Goal: Navigation & Orientation: Find specific page/section

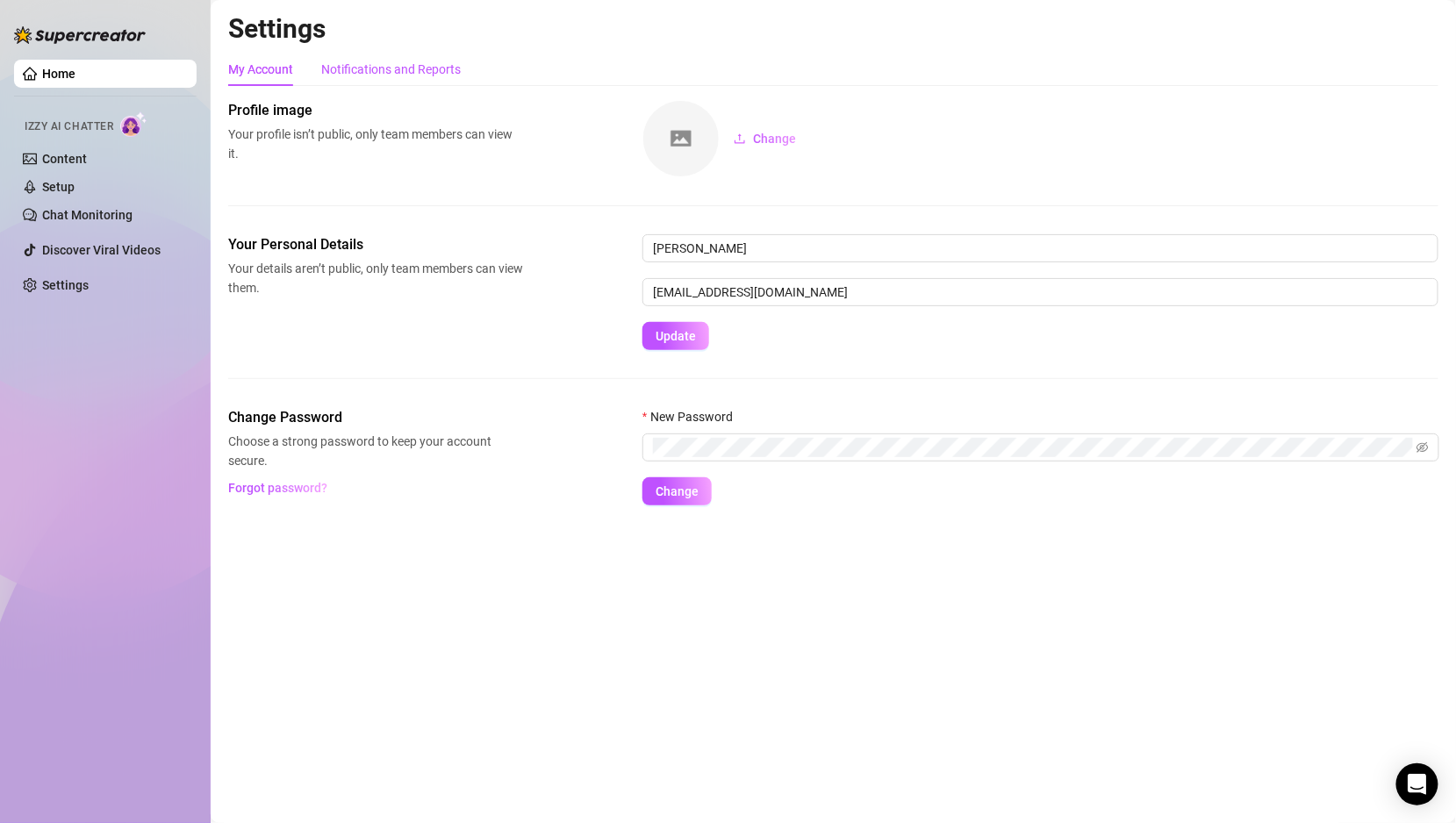
click at [435, 73] on div "Notifications and Reports" at bounding box center [390, 69] width 139 height 19
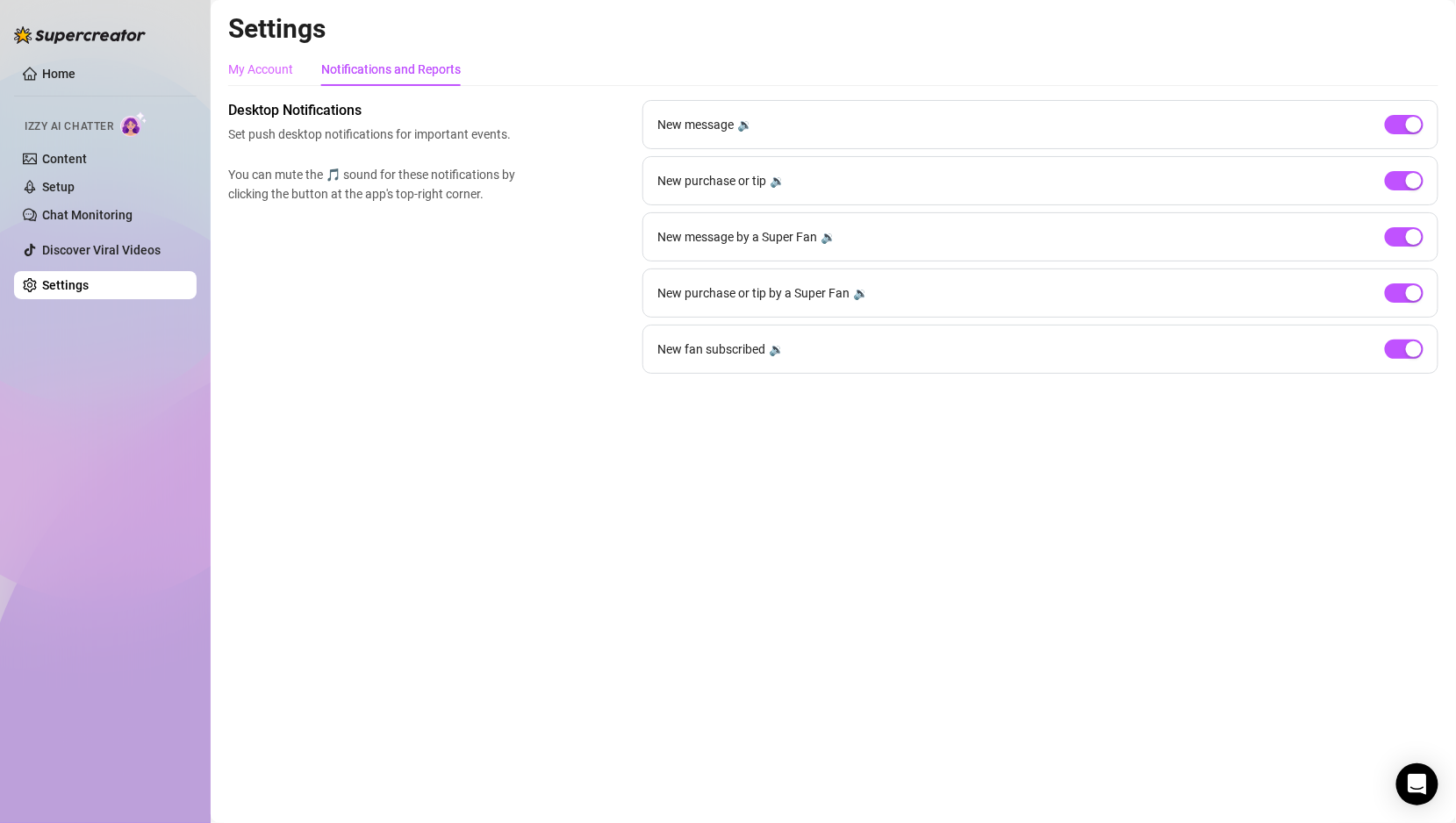
click at [247, 56] on div "My Account" at bounding box center [261, 69] width 65 height 34
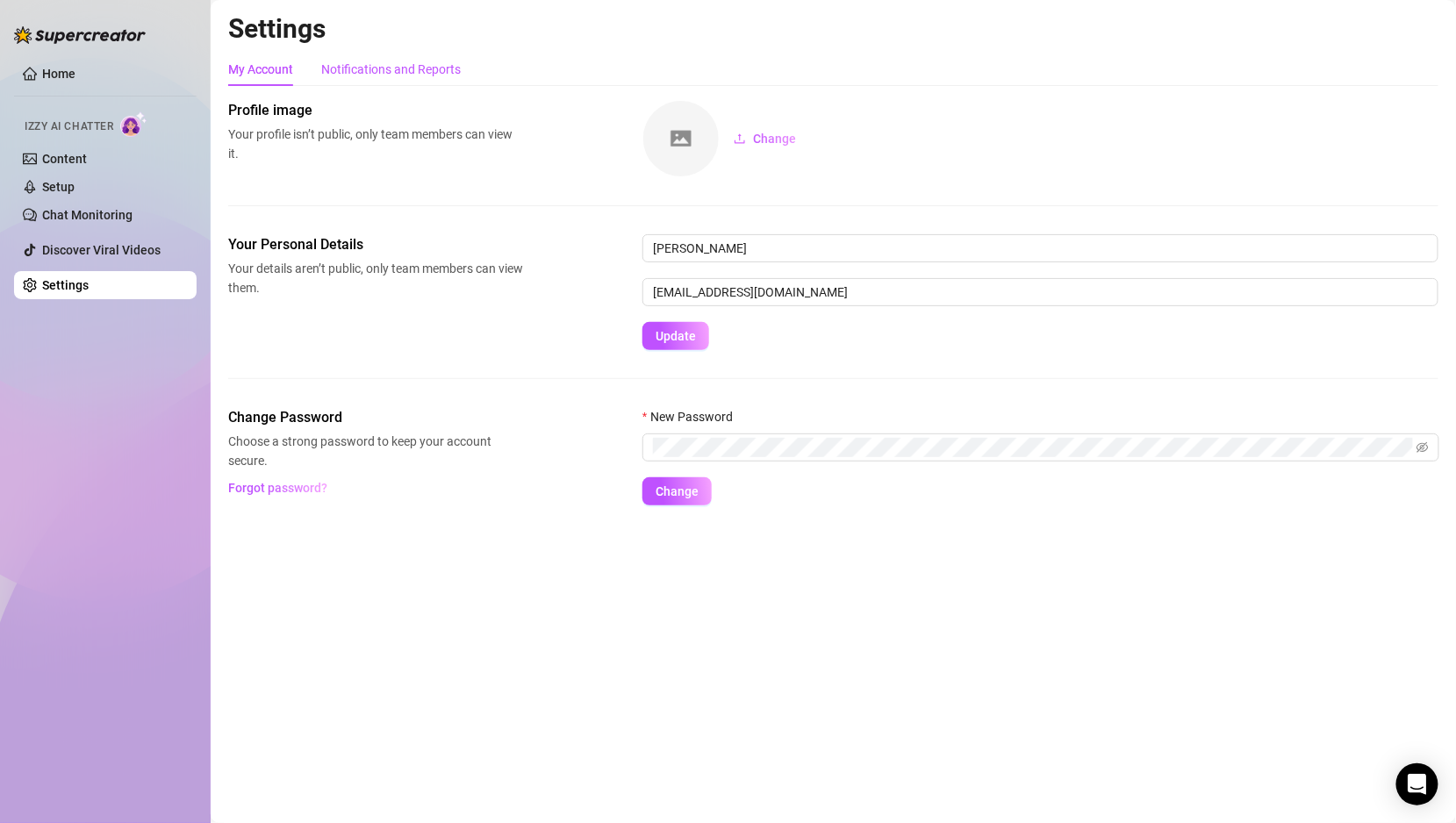
click at [355, 68] on div "Notifications and Reports" at bounding box center [390, 69] width 139 height 19
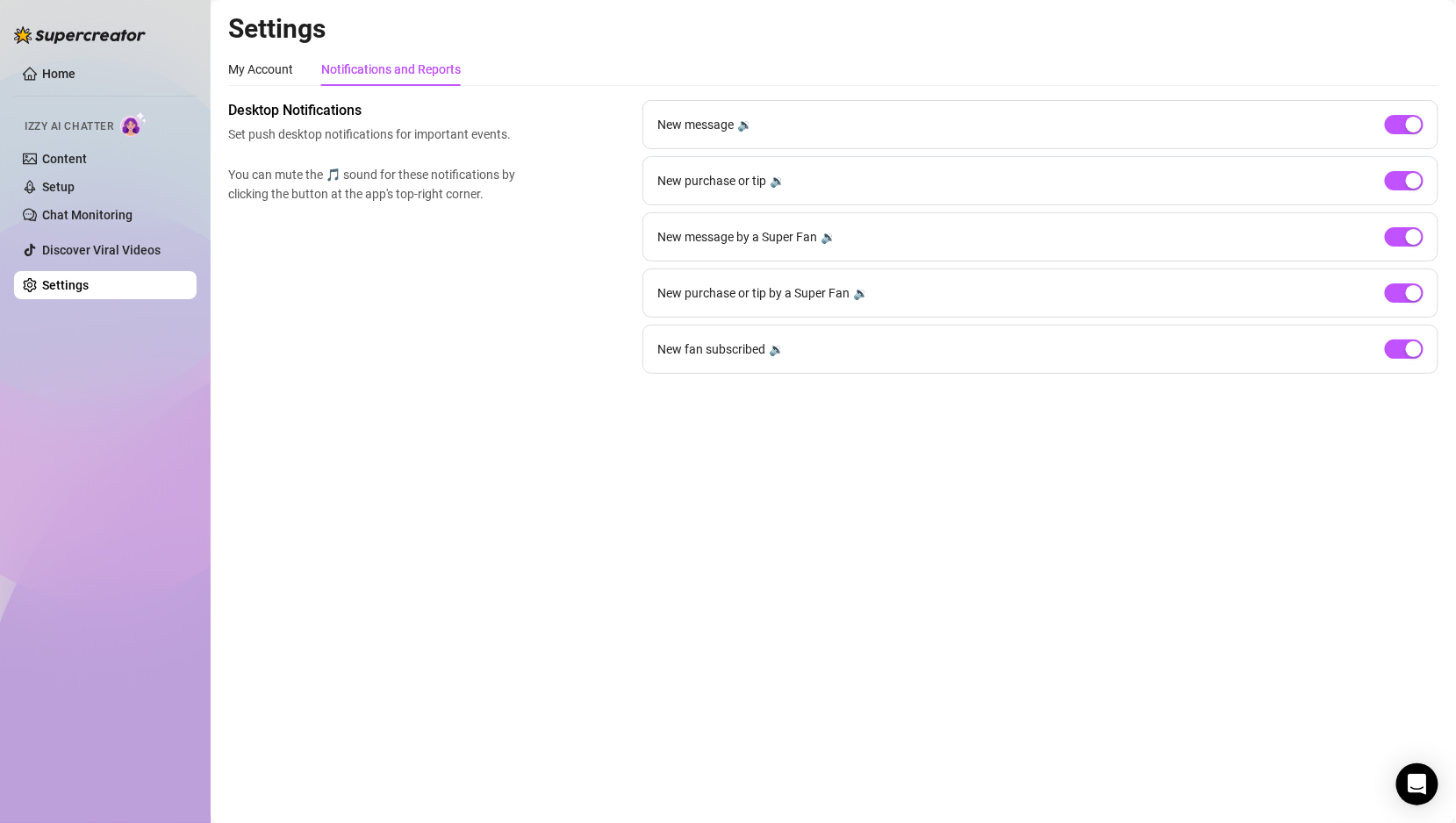
click at [489, 252] on div "Desktop Notifications Set push desktop notifications for important events. You …" at bounding box center [833, 237] width 1211 height 274
click at [87, 152] on link "Content" at bounding box center [64, 159] width 45 height 14
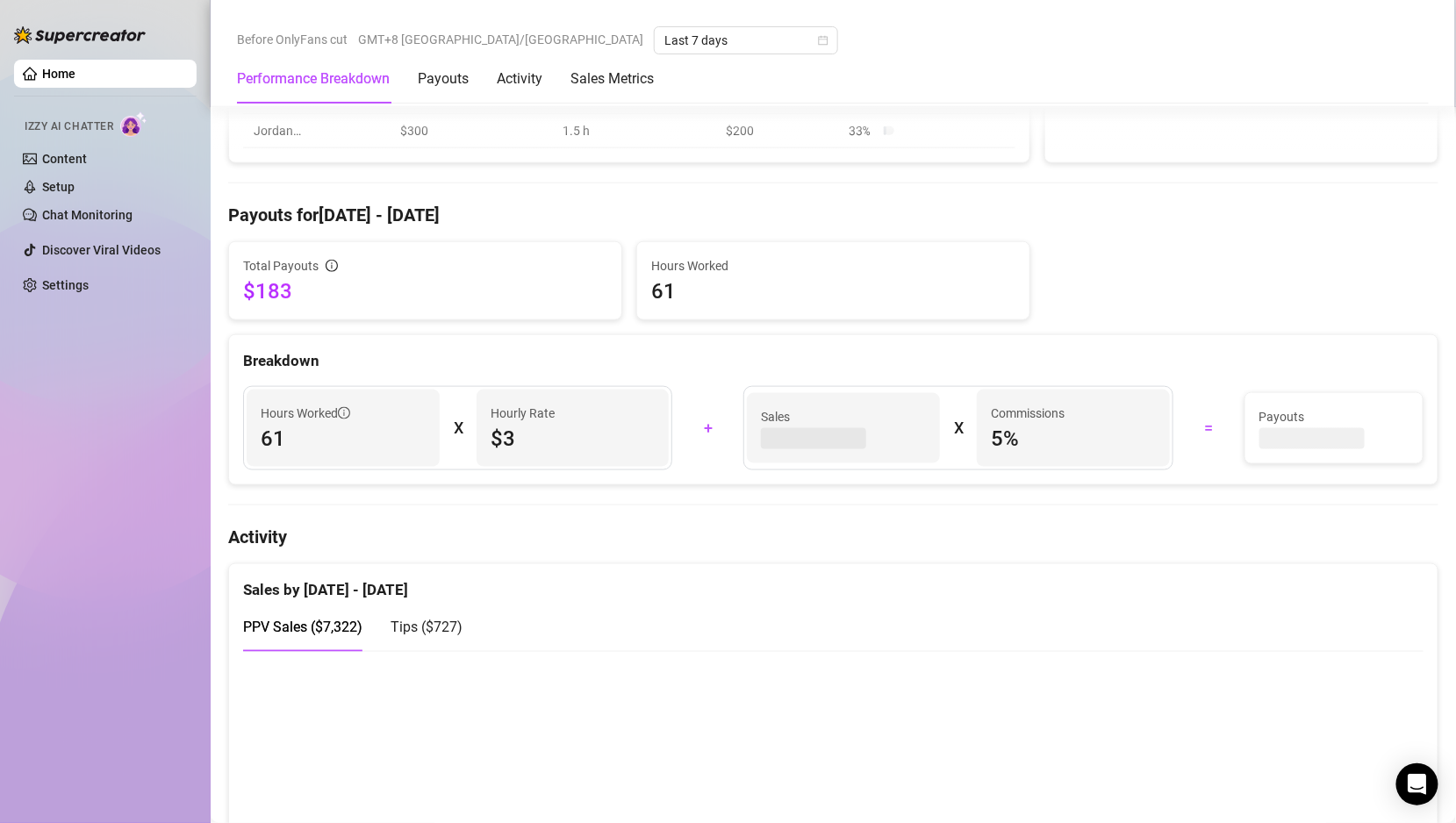
scroll to position [601, 0]
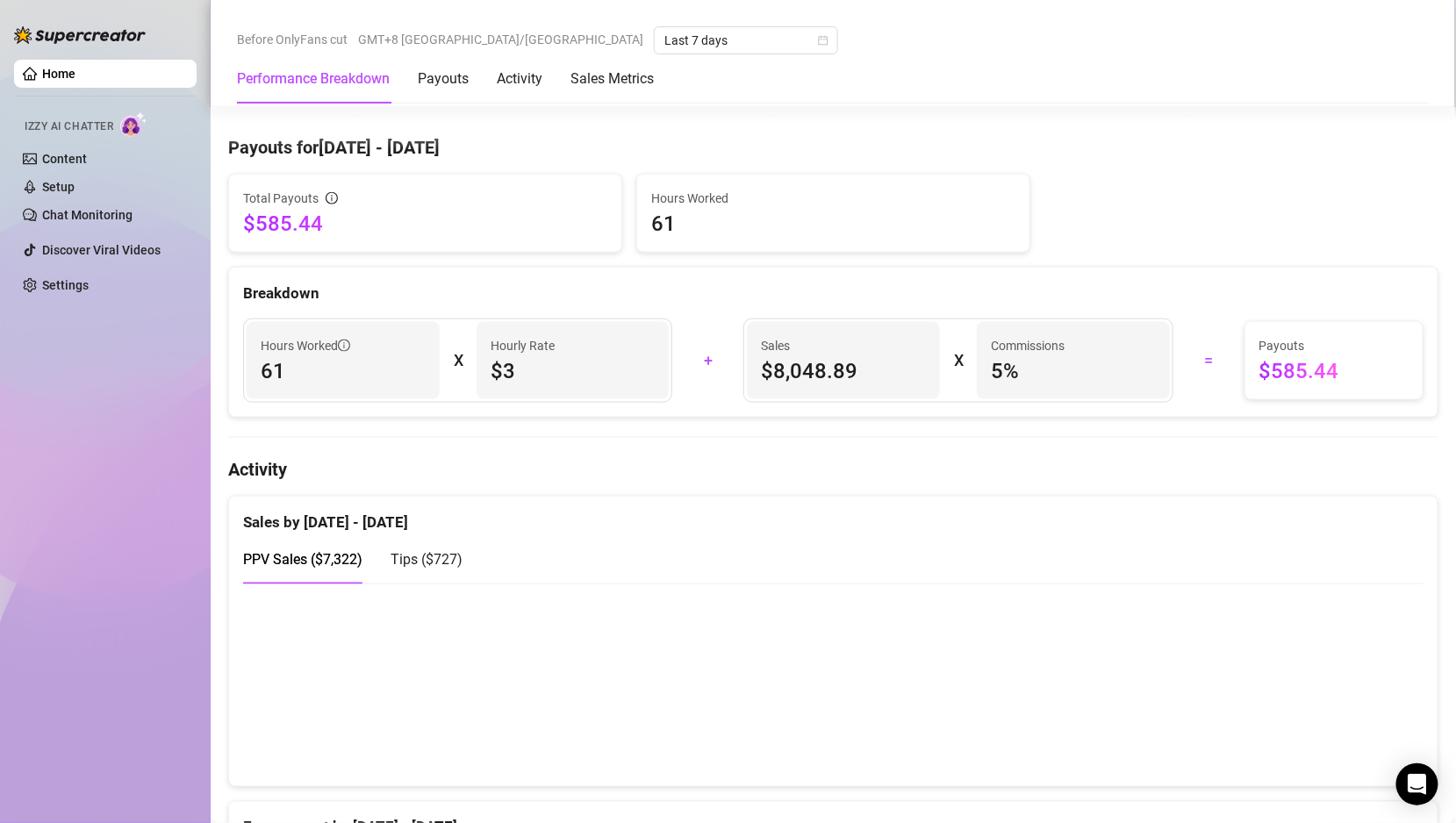
click at [422, 559] on span "Tips ( $727 )" at bounding box center [426, 559] width 72 height 16
click at [329, 564] on div "PPV Sales ( $7,322 )" at bounding box center [303, 560] width 119 height 22
